Goal: Task Accomplishment & Management: Use online tool/utility

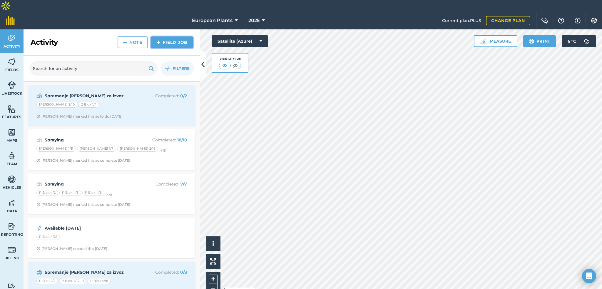
click at [162, 36] on link "Field Job" at bounding box center [172, 42] width 42 height 12
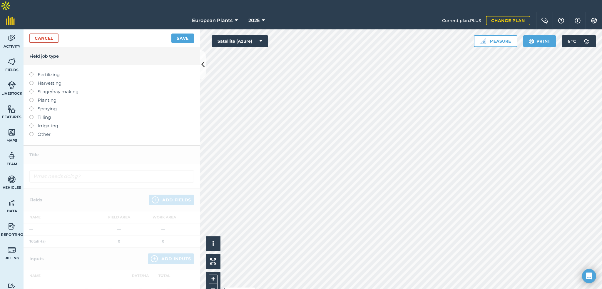
click at [48, 71] on label "Fertilizing" at bounding box center [111, 74] width 164 height 7
type input "Fertilizing"
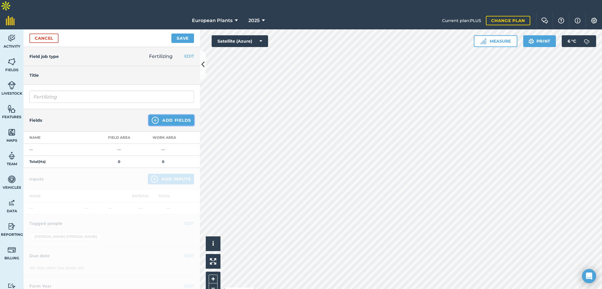
click at [158, 115] on button "Add Fields" at bounding box center [171, 120] width 45 height 11
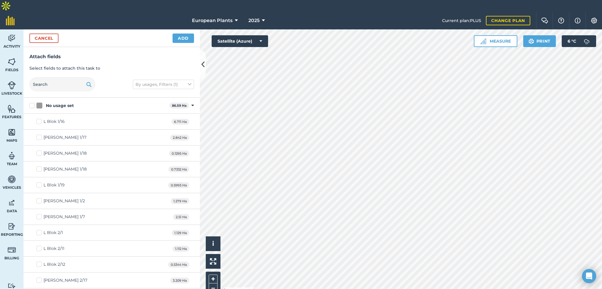
click at [31, 130] on div "[PERSON_NAME] 1/17 2.842 Ha" at bounding box center [111, 138] width 176 height 16
click at [37, 134] on label "[PERSON_NAME] 1/17" at bounding box center [61, 137] width 50 height 6
click at [37, 134] on input "[PERSON_NAME] 1/17" at bounding box center [38, 136] width 4 height 4
checkbox input "true"
click at [181, 31] on div "Cancel Add" at bounding box center [111, 38] width 176 height 18
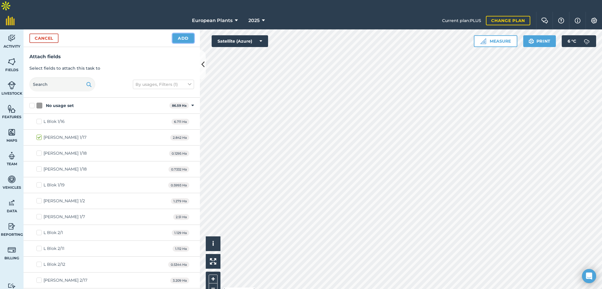
click at [183, 33] on button "Add" at bounding box center [182, 37] width 21 height 9
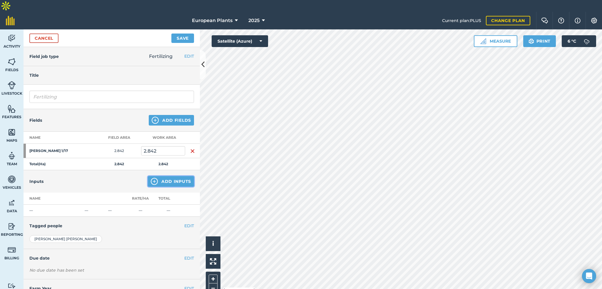
click at [157, 176] on button "Add Inputs" at bounding box center [171, 181] width 46 height 11
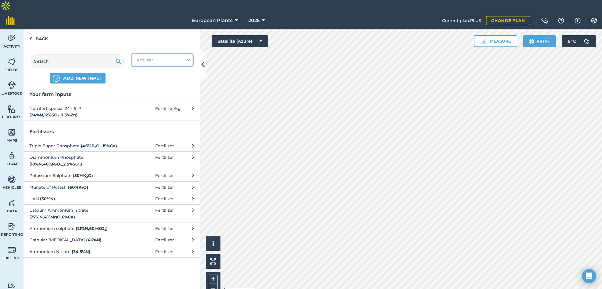
click at [146, 57] on span "Fertilizer" at bounding box center [143, 60] width 19 height 6
click at [153, 269] on div "Your farm inputs Nutrifert special 24 - 6 -7 ( 24 % N , 12 % SO 3 , 0.3 % Zn ) …" at bounding box center [111, 195] width 176 height 210
click at [178, 140] on button "Triple Super Phosphate ( 46 % P 2 O 5 , 15 % Ca ) Fertilizer" at bounding box center [111, 145] width 176 height 11
select select "FERTILIZER"
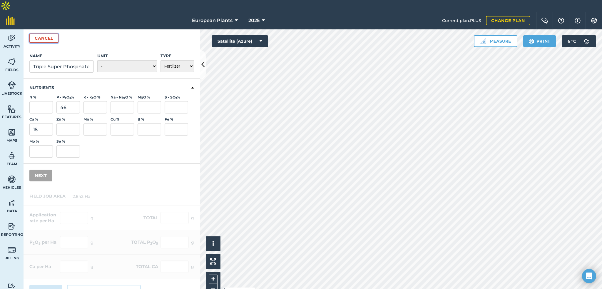
click at [41, 33] on button "Cancel" at bounding box center [43, 37] width 29 height 9
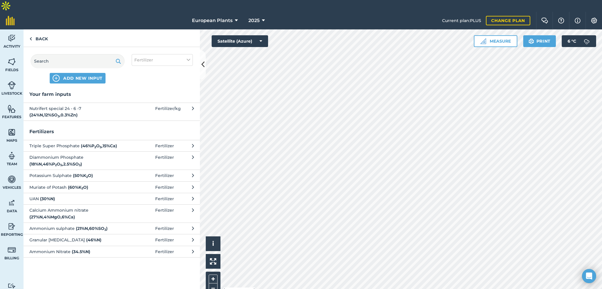
click at [135, 105] on span at bounding box center [141, 111] width 27 height 13
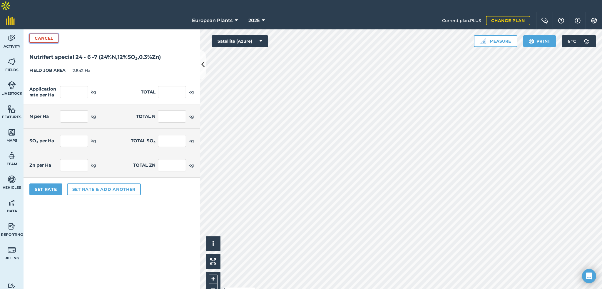
click at [39, 33] on button "Cancel" at bounding box center [43, 37] width 29 height 9
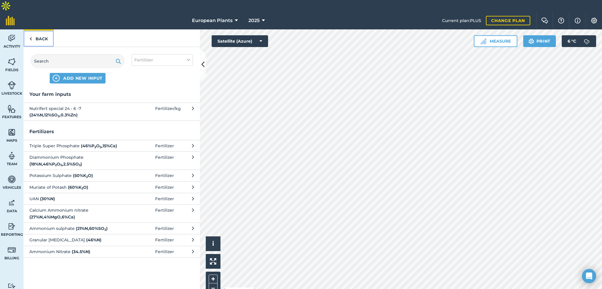
click at [39, 29] on link "Back" at bounding box center [38, 37] width 30 height 17
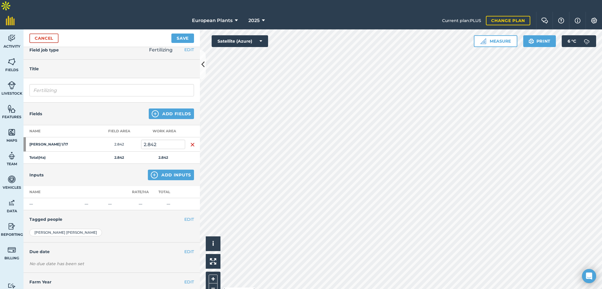
scroll to position [8, 0]
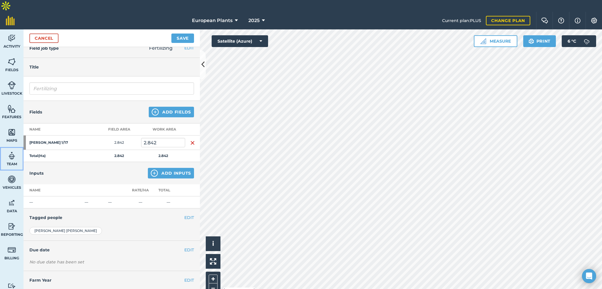
click at [5, 148] on link "Team" at bounding box center [11, 158] width 23 height 23
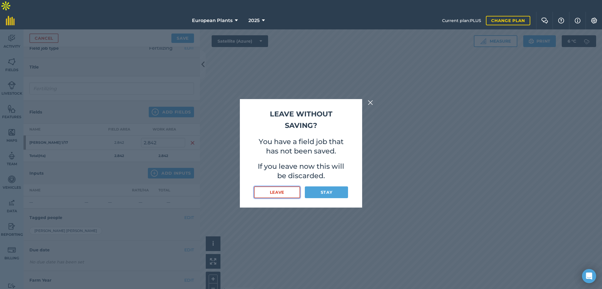
click at [289, 197] on button "Leave" at bounding box center [277, 192] width 46 height 12
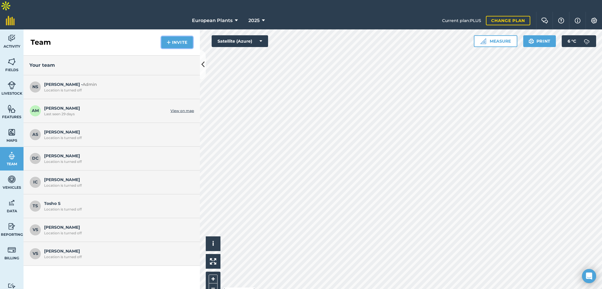
click at [181, 36] on button "Invite" at bounding box center [176, 42] width 31 height 12
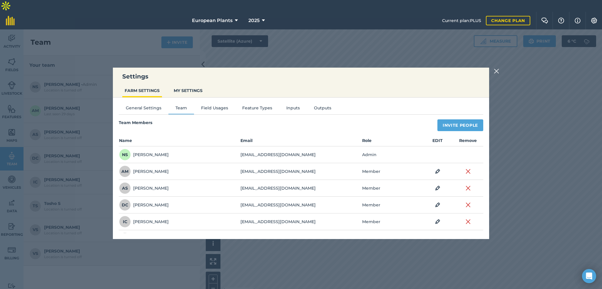
click at [152, 255] on div "Settings FARM SETTINGS MY SETTINGS General Settings Team Field Usages Feature T…" at bounding box center [301, 153] width 602 height 271
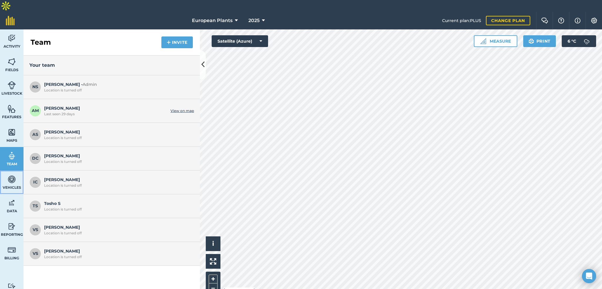
click at [10, 185] on span "Vehicles" at bounding box center [11, 187] width 23 height 5
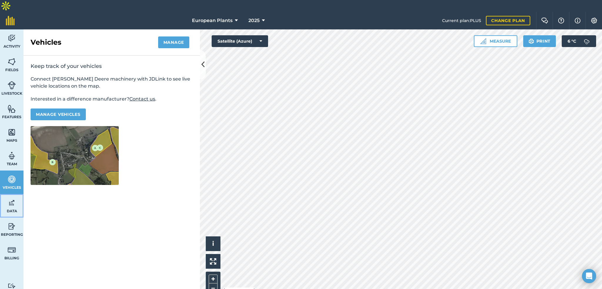
click at [18, 202] on link "Data" at bounding box center [11, 205] width 23 height 23
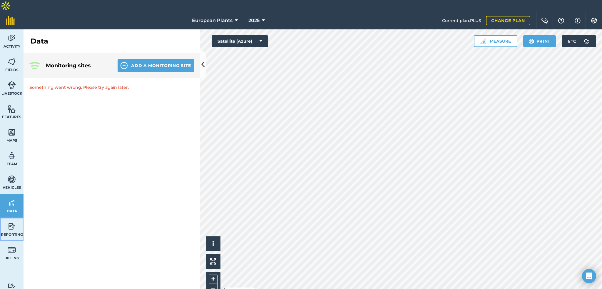
click at [17, 217] on link "Reporting" at bounding box center [11, 228] width 23 height 23
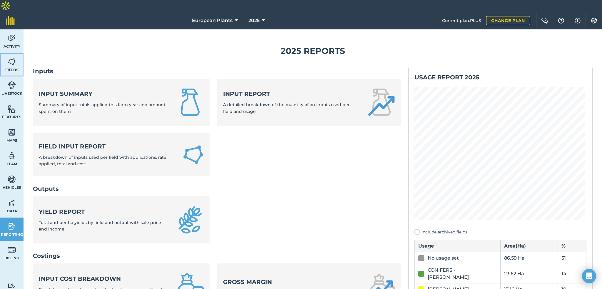
click at [4, 53] on link "Fields" at bounding box center [11, 64] width 23 height 23
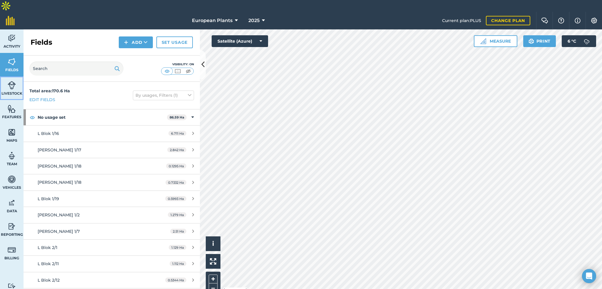
click at [5, 76] on link "Livestock" at bounding box center [11, 87] width 23 height 23
